Goal: Task Accomplishment & Management: Use online tool/utility

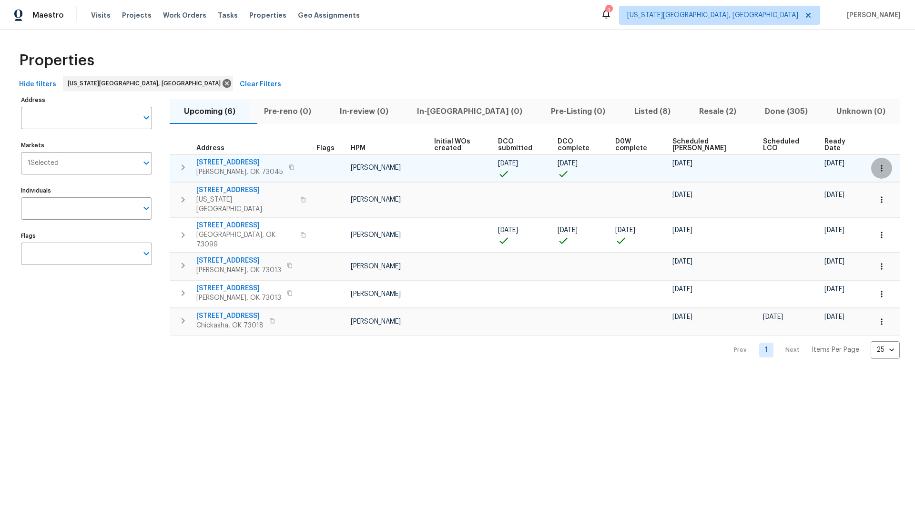
click at [883, 166] on icon "button" at bounding box center [882, 168] width 10 height 10
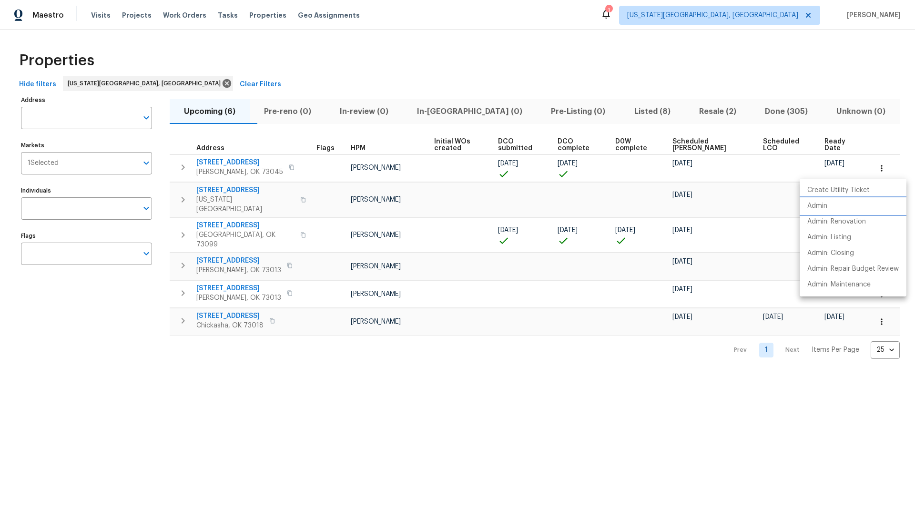
click at [822, 206] on p "Admin" at bounding box center [817, 206] width 20 height 10
